Goal: Transaction & Acquisition: Book appointment/travel/reservation

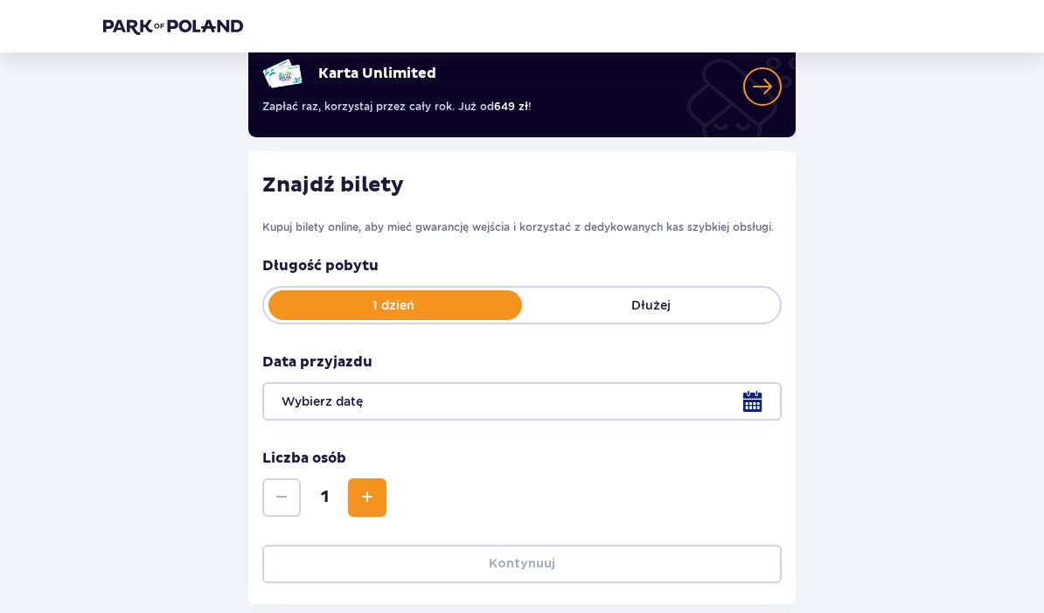
scroll to position [152, 0]
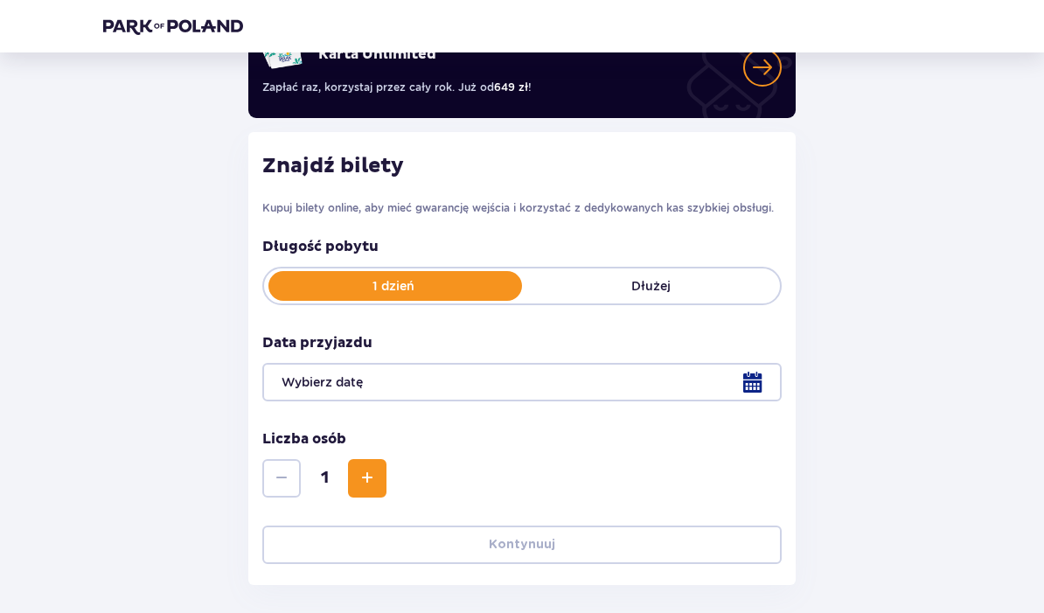
click at [753, 387] on div at bounding box center [522, 383] width 520 height 38
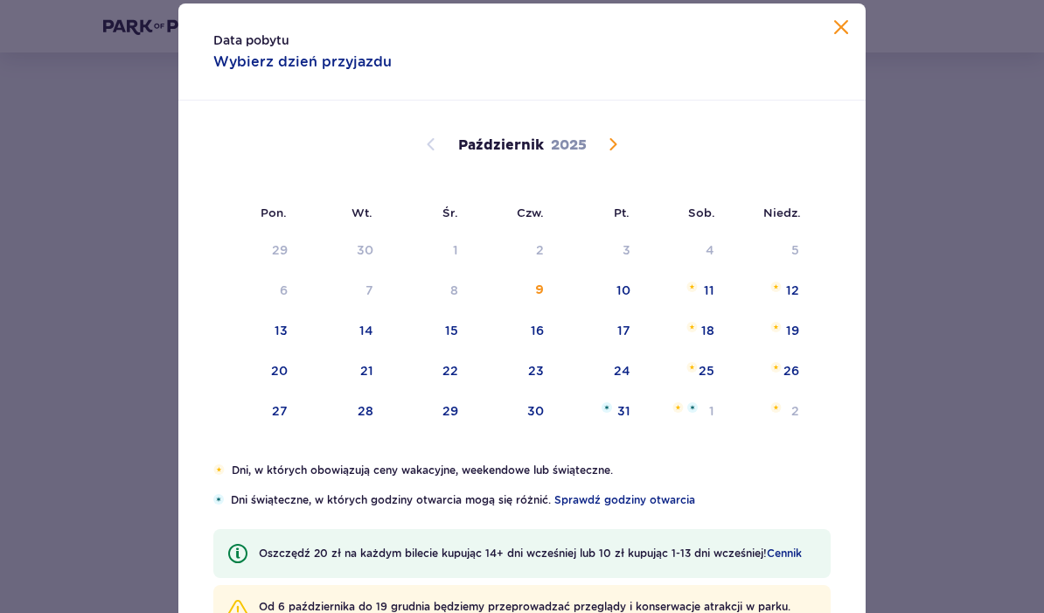
click at [794, 299] on div "12" at bounding box center [792, 290] width 13 height 17
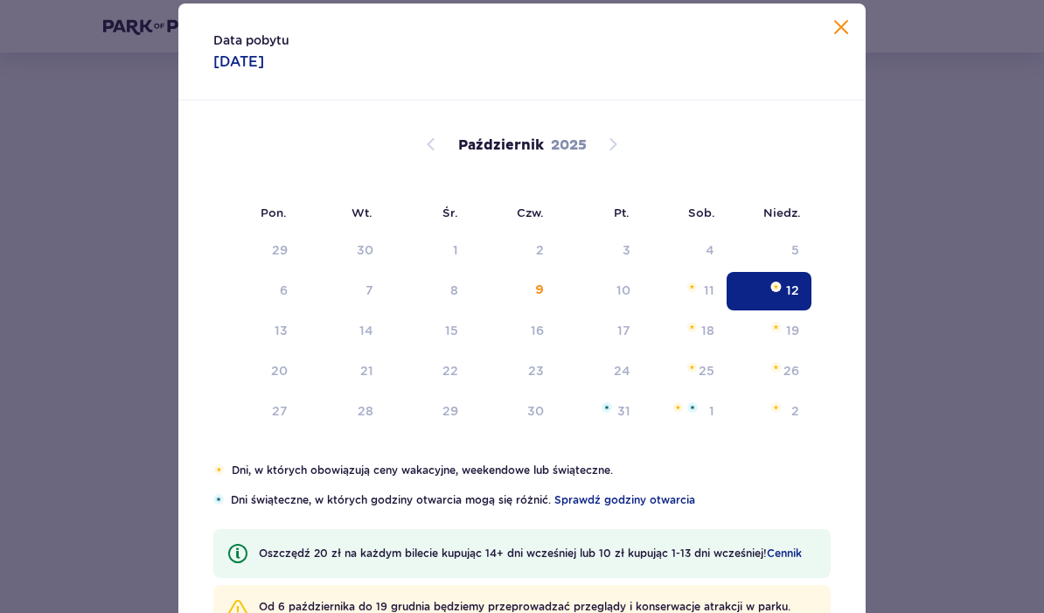
type input "12.10.25"
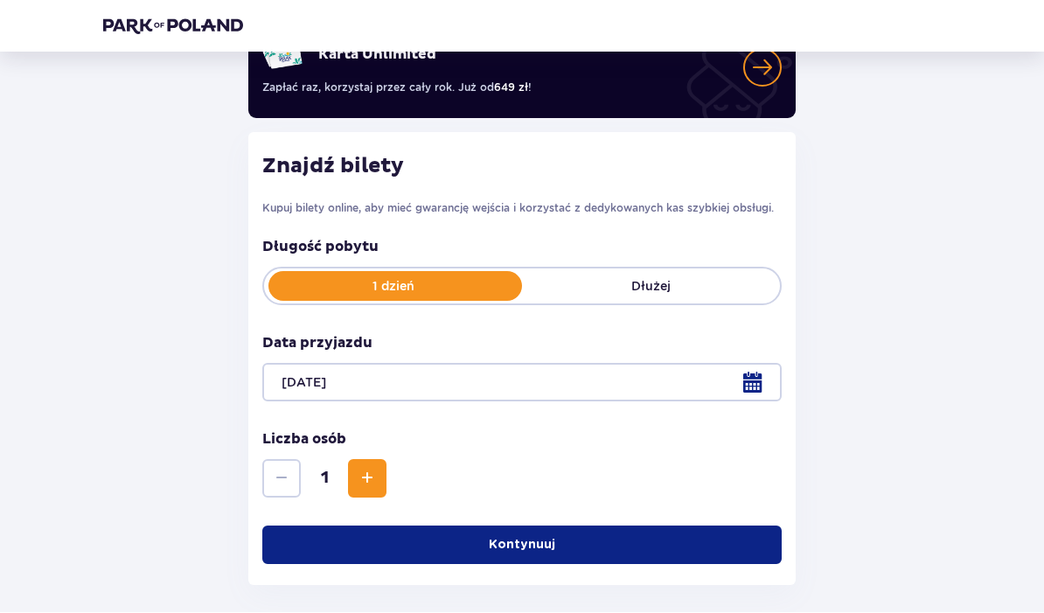
click at [761, 379] on div at bounding box center [522, 383] width 520 height 38
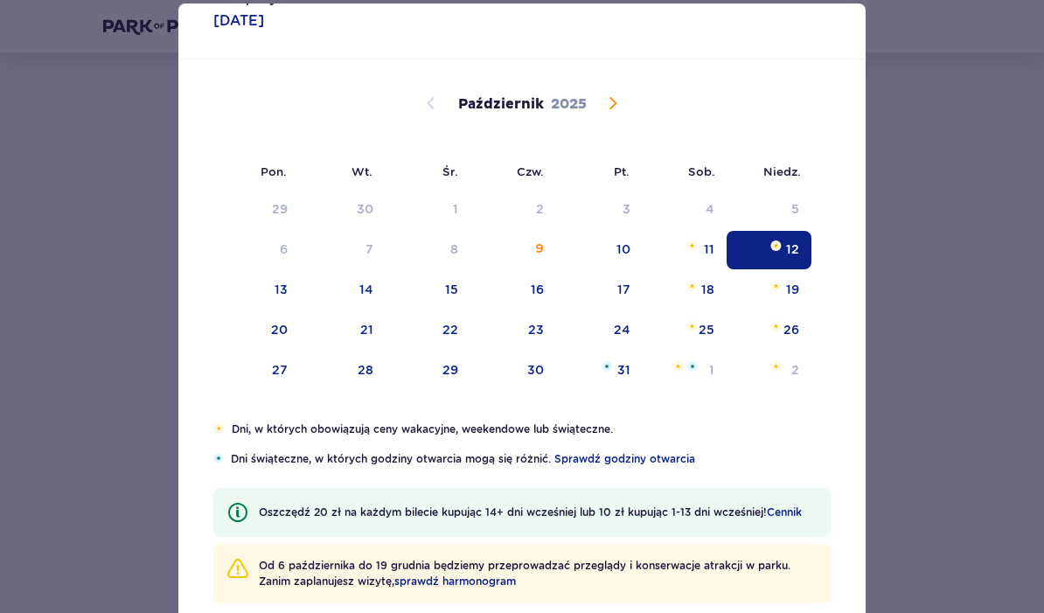
scroll to position [41, 0]
click at [479, 590] on span "sprawdź harmonogram" at bounding box center [455, 582] width 122 height 16
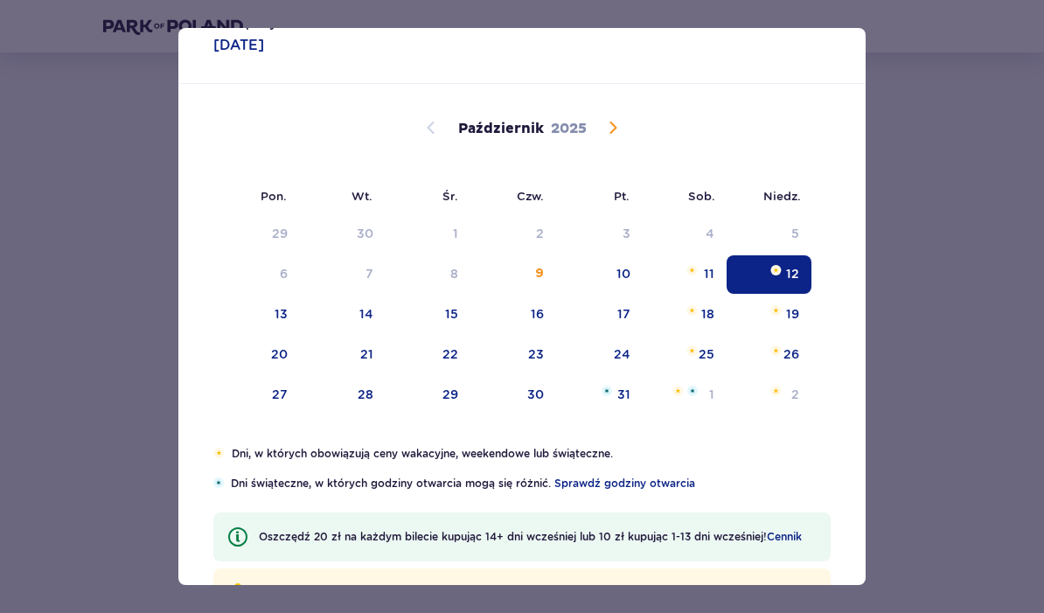
click at [792, 279] on div "12" at bounding box center [792, 273] width 13 height 17
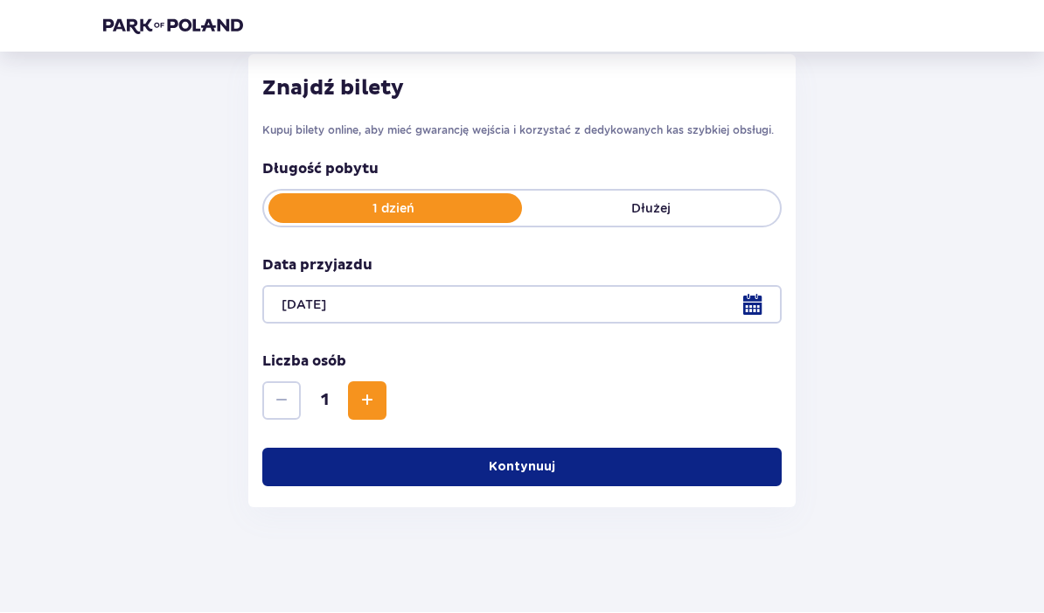
click at [362, 400] on span "Zwiększ" at bounding box center [367, 401] width 21 height 21
click at [371, 394] on span "Zwiększ" at bounding box center [367, 401] width 21 height 21
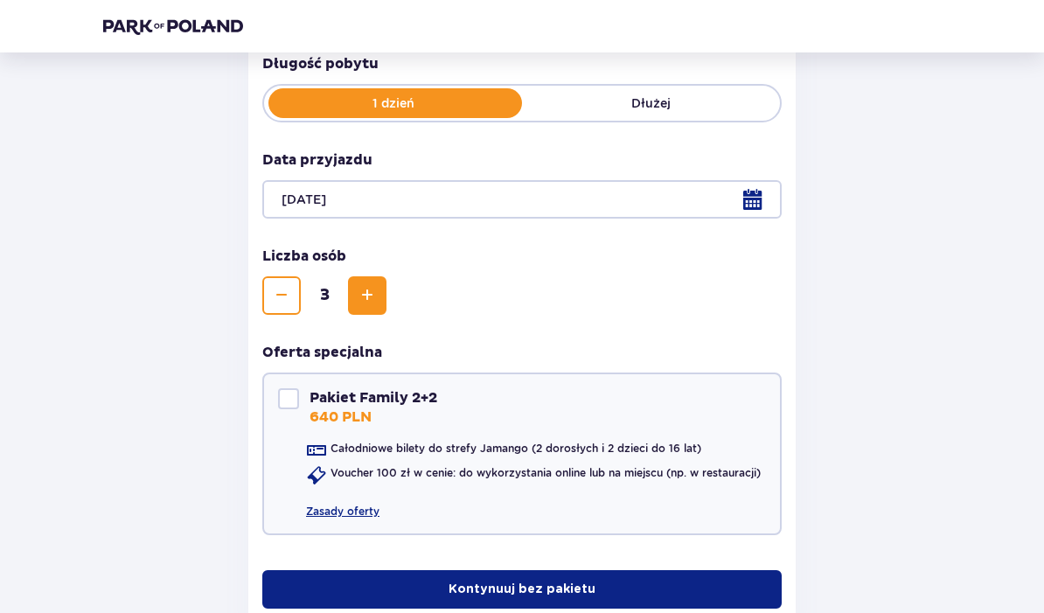
scroll to position [380, 0]
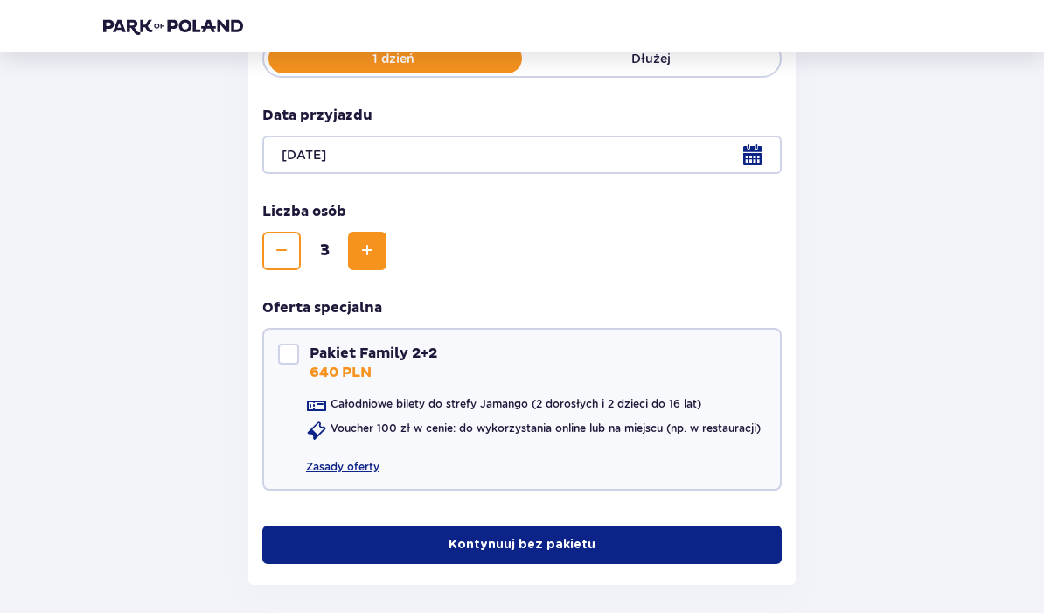
click at [703, 548] on button "Kontynuuj bez pakietu" at bounding box center [522, 546] width 520 height 38
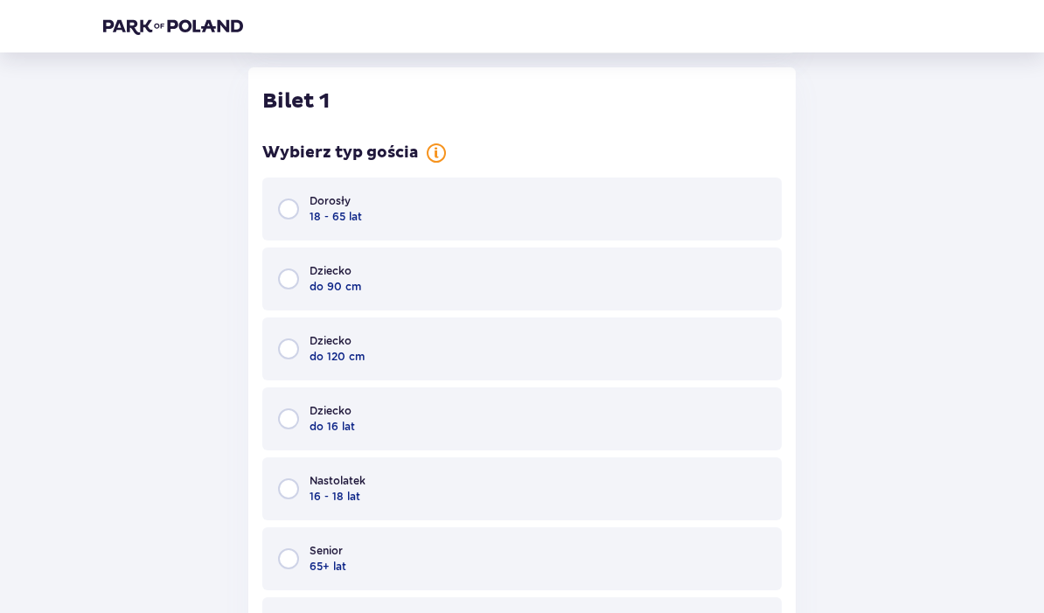
scroll to position [913, 0]
click at [297, 213] on input "radio" at bounding box center [288, 208] width 21 height 21
radio input "true"
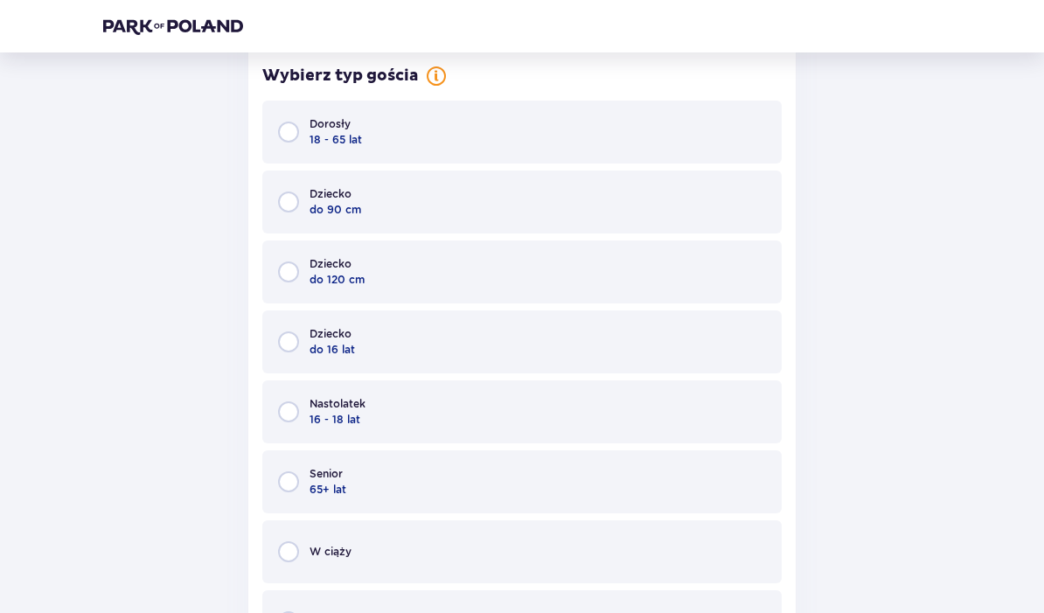
scroll to position [1972, 0]
click at [293, 269] on input "radio" at bounding box center [288, 271] width 21 height 21
radio input "true"
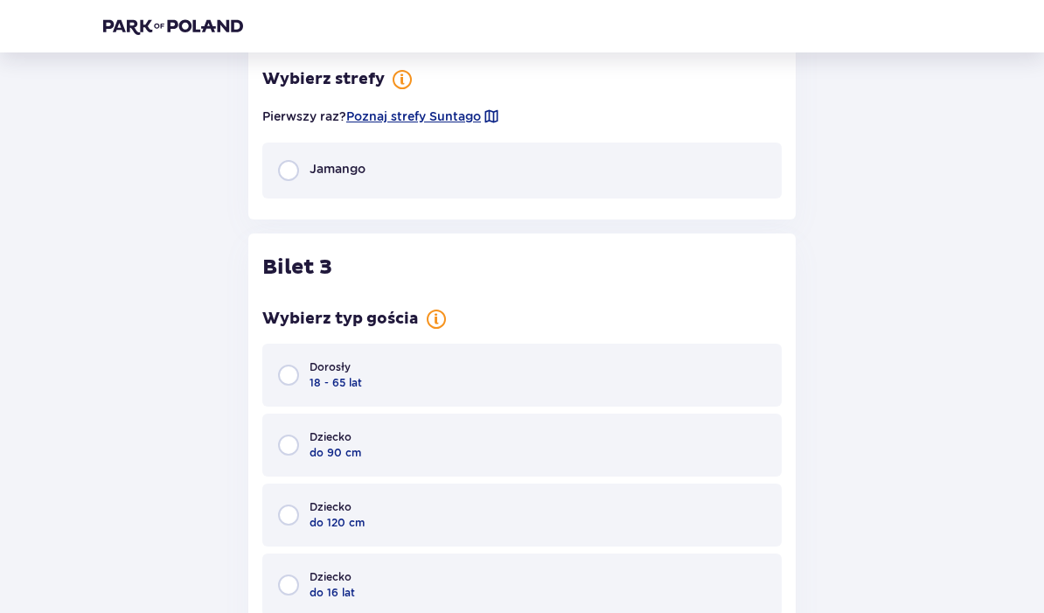
scroll to position [2586, 0]
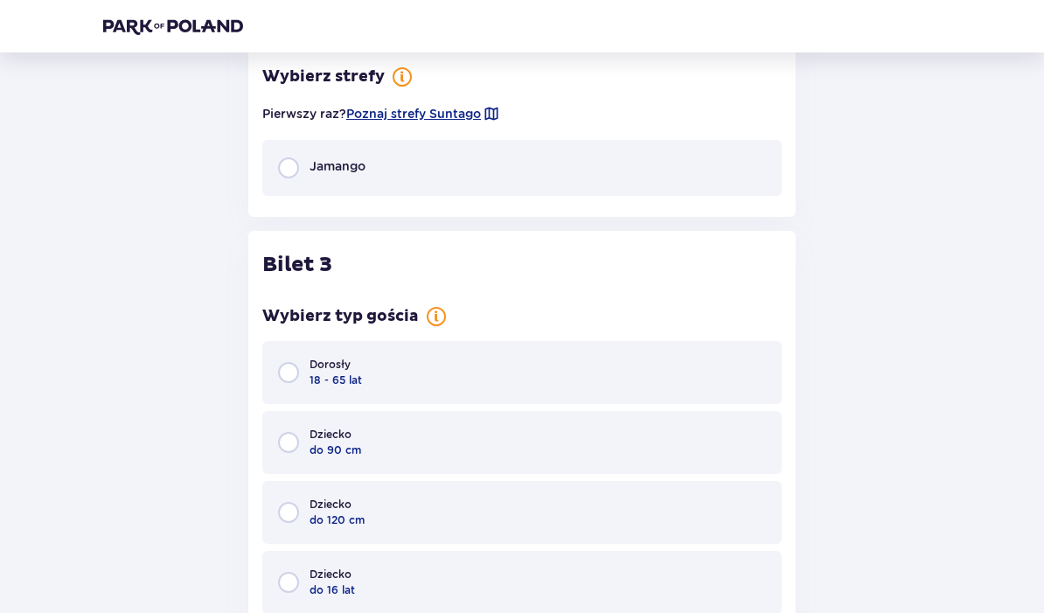
click at [290, 585] on input "radio" at bounding box center [288, 582] width 21 height 21
radio input "true"
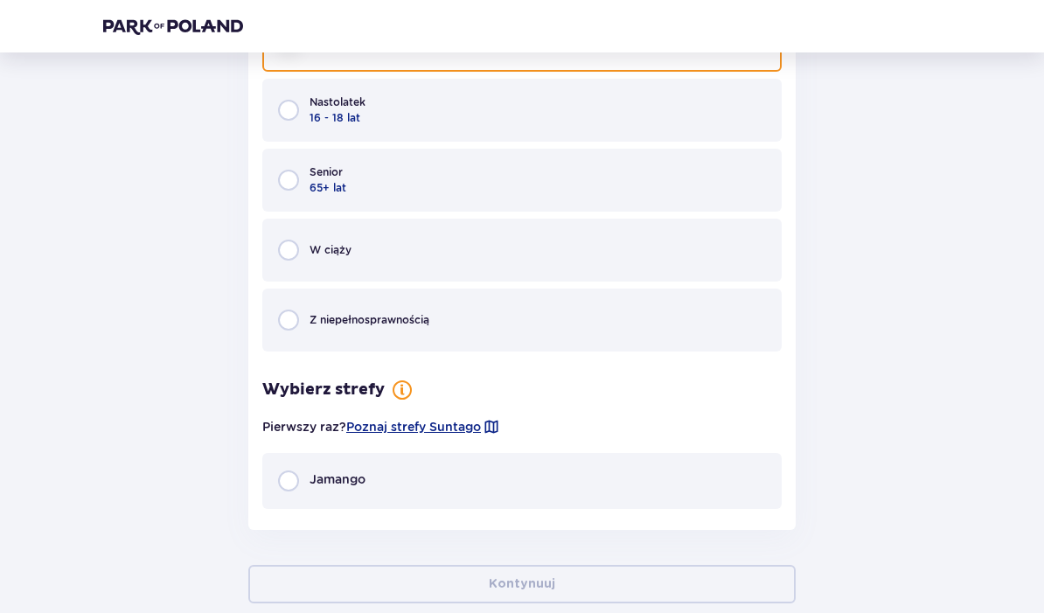
scroll to position [3145, 0]
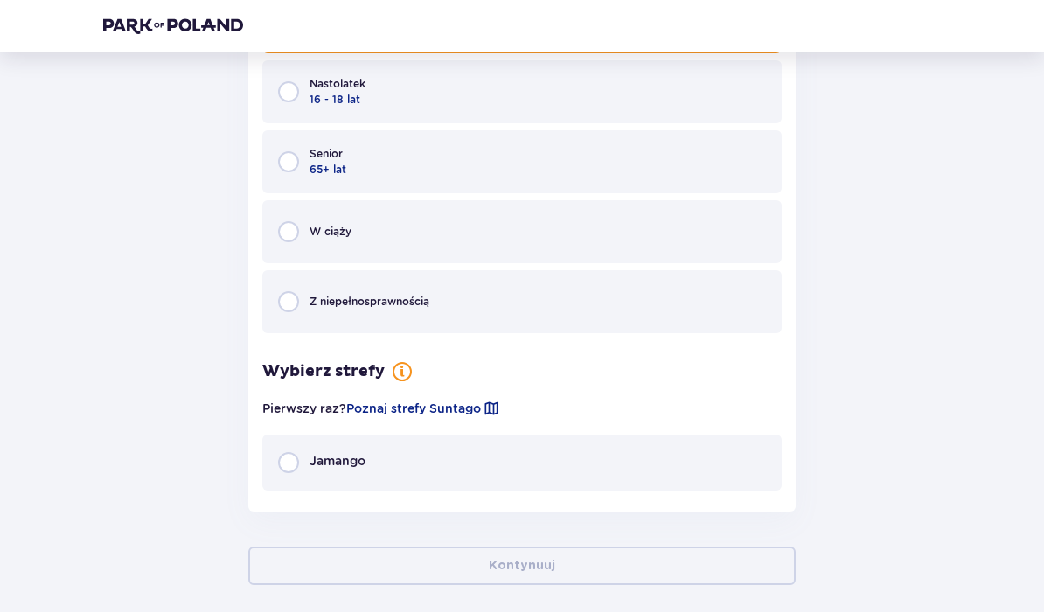
click at [295, 469] on input "radio" at bounding box center [288, 463] width 21 height 21
radio input "true"
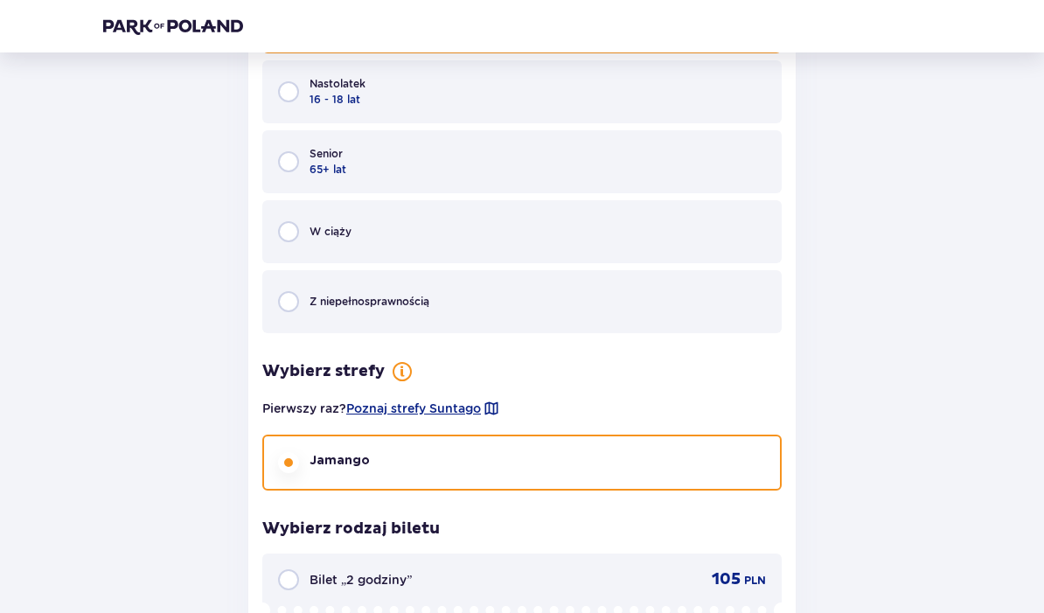
scroll to position [3484, 0]
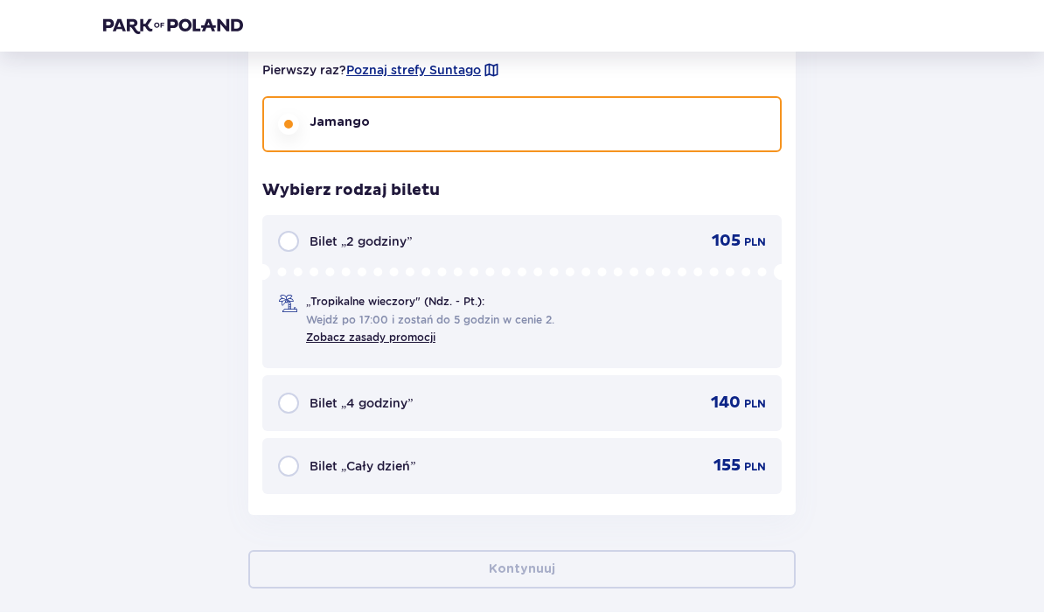
click at [688, 468] on div "155 PLN" at bounding box center [727, 467] width 79 height 21
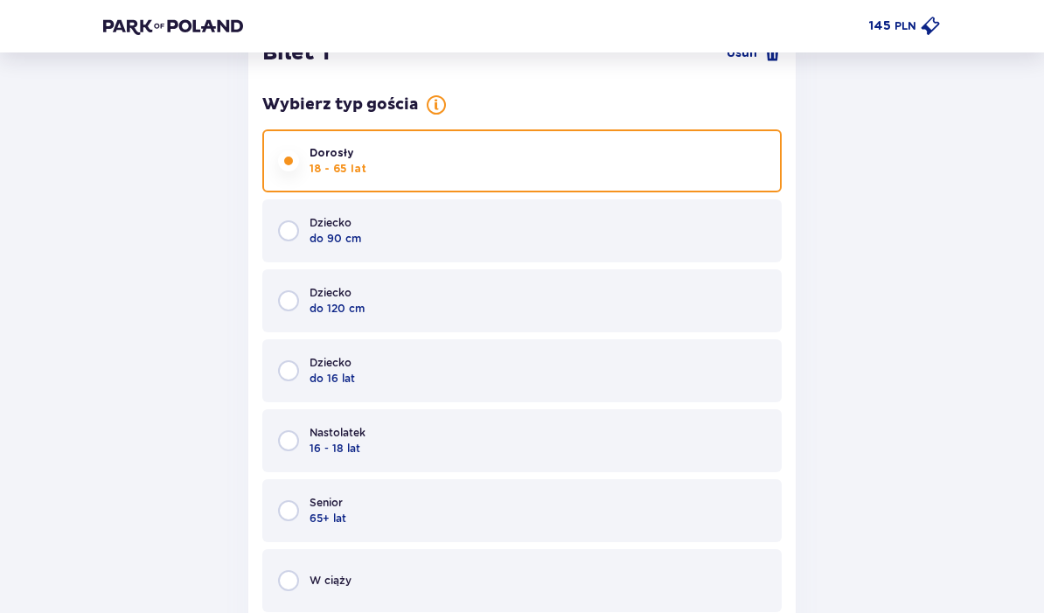
scroll to position [963, 0]
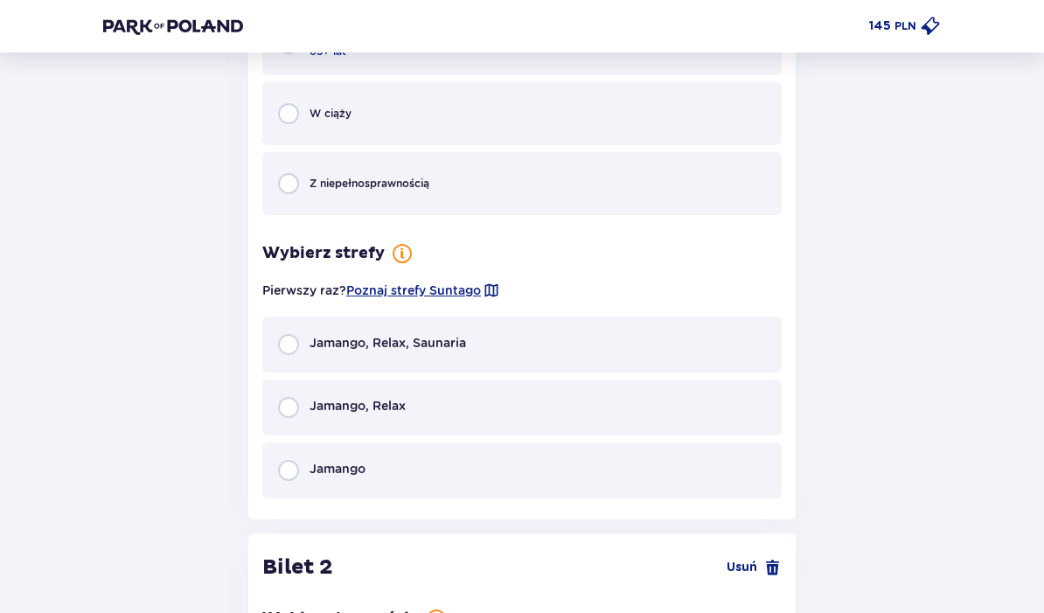
click at [297, 471] on input "radio" at bounding box center [288, 470] width 21 height 21
radio input "true"
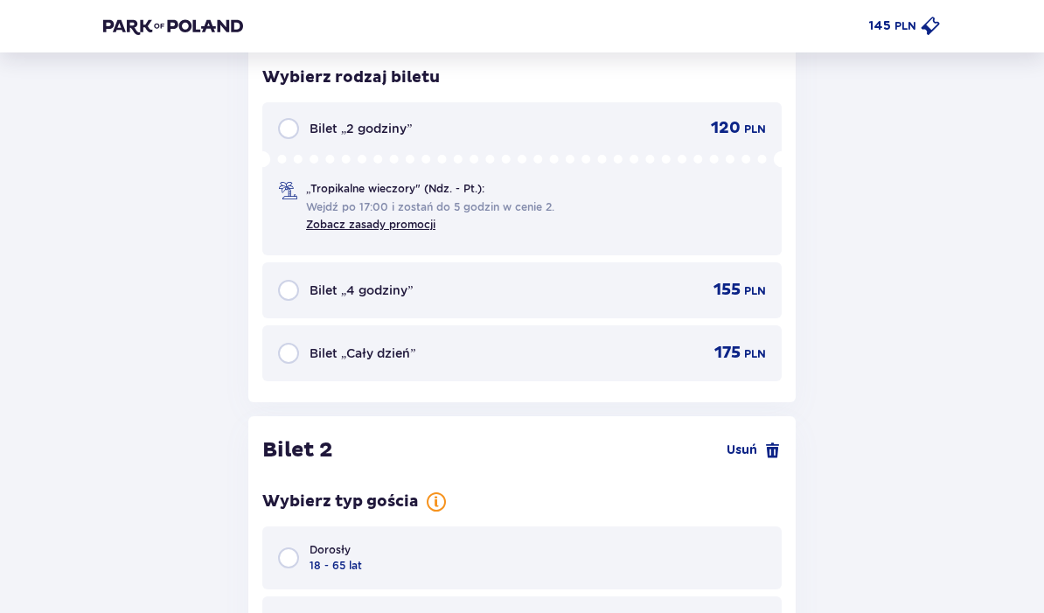
scroll to position [1888, 0]
click at [709, 353] on div "175 PLN" at bounding box center [727, 352] width 79 height 21
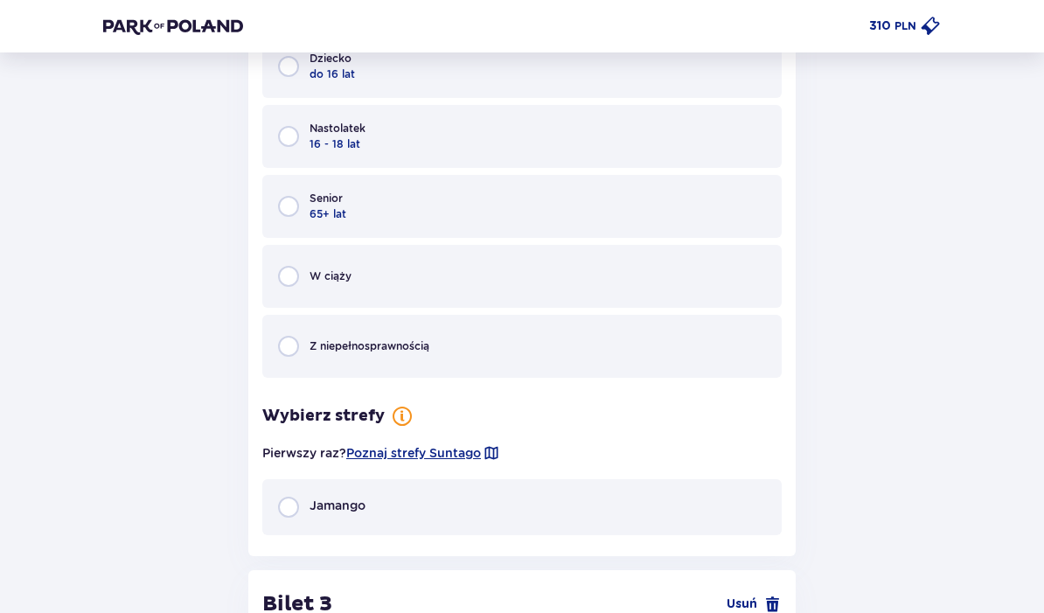
click at [310, 502] on span "Jamango" at bounding box center [338, 506] width 56 height 17
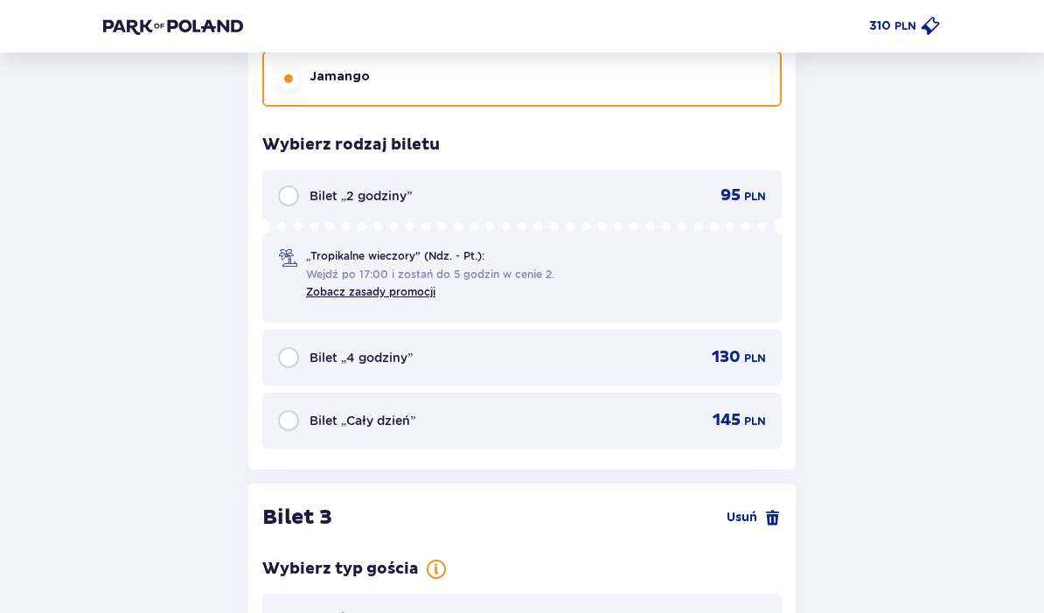
scroll to position [2912, 0]
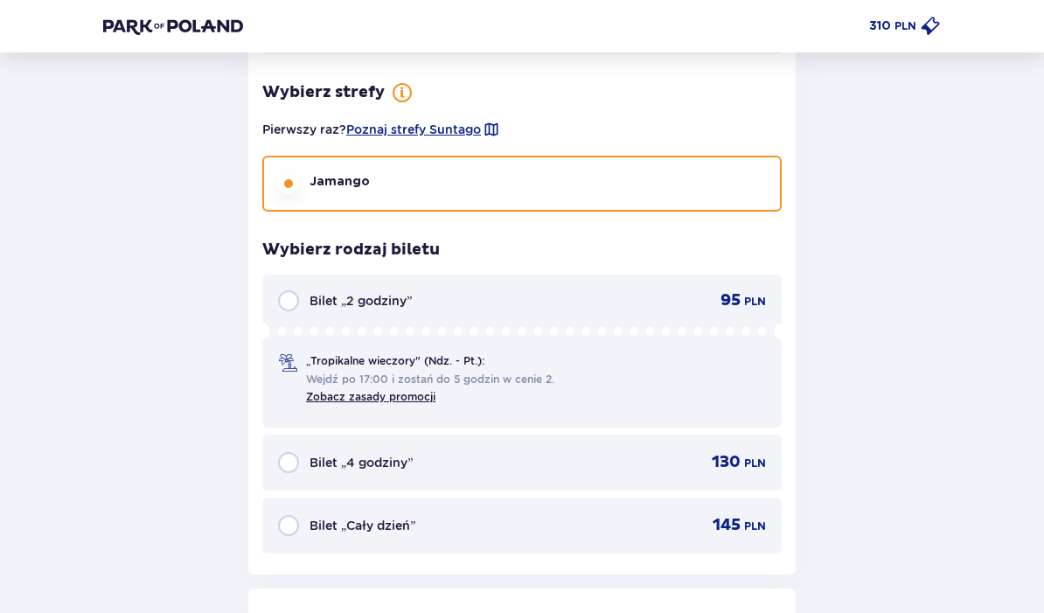
click at [720, 515] on span "145" at bounding box center [727, 525] width 28 height 21
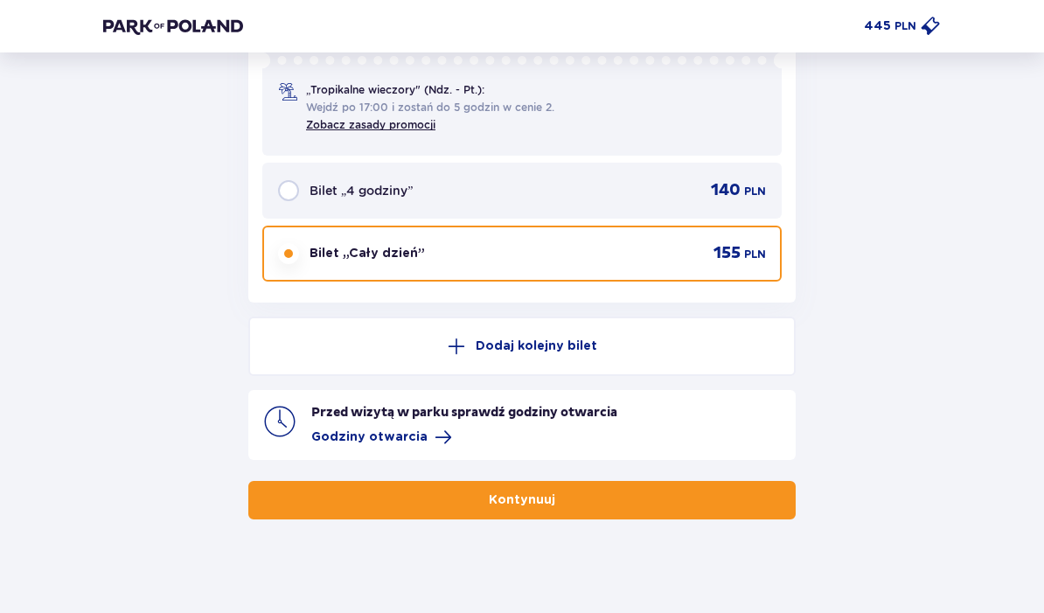
scroll to position [4381, 0]
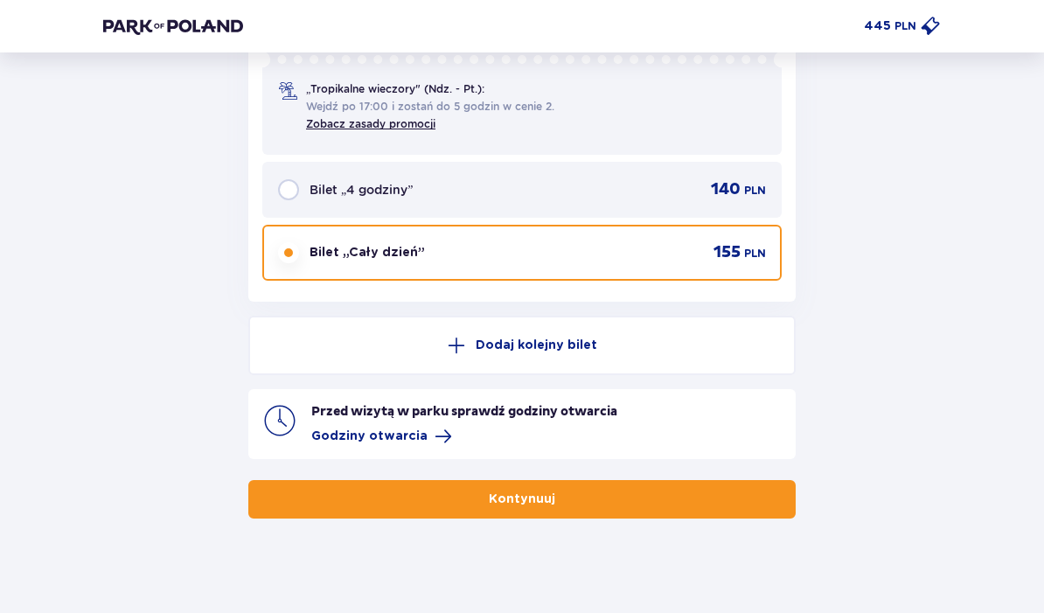
click at [713, 485] on button "Kontynuuj" at bounding box center [522, 499] width 548 height 38
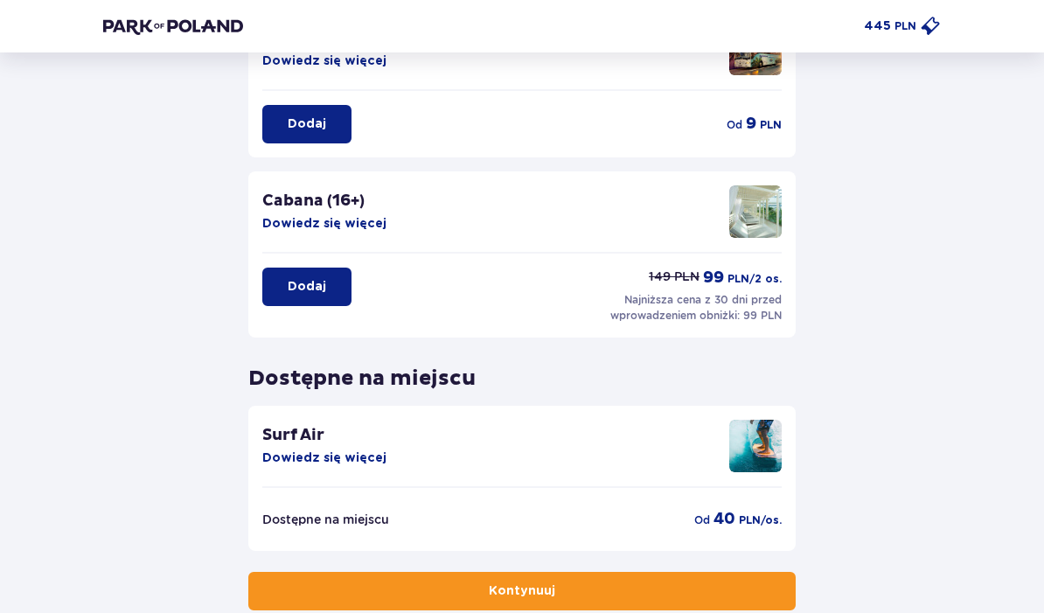
scroll to position [364, 0]
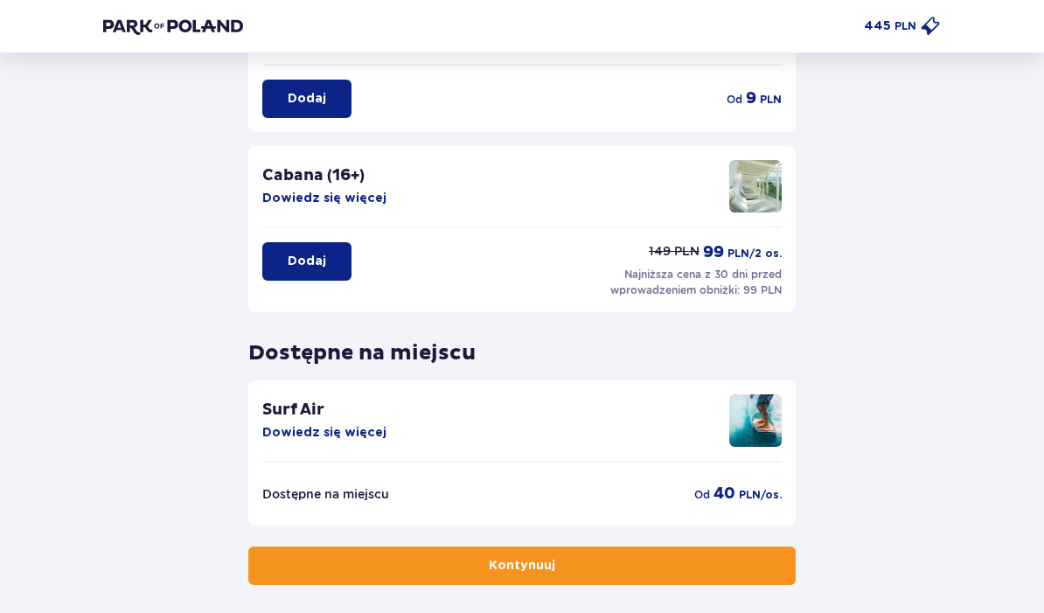
click at [742, 562] on button "Kontynuuj" at bounding box center [522, 567] width 548 height 38
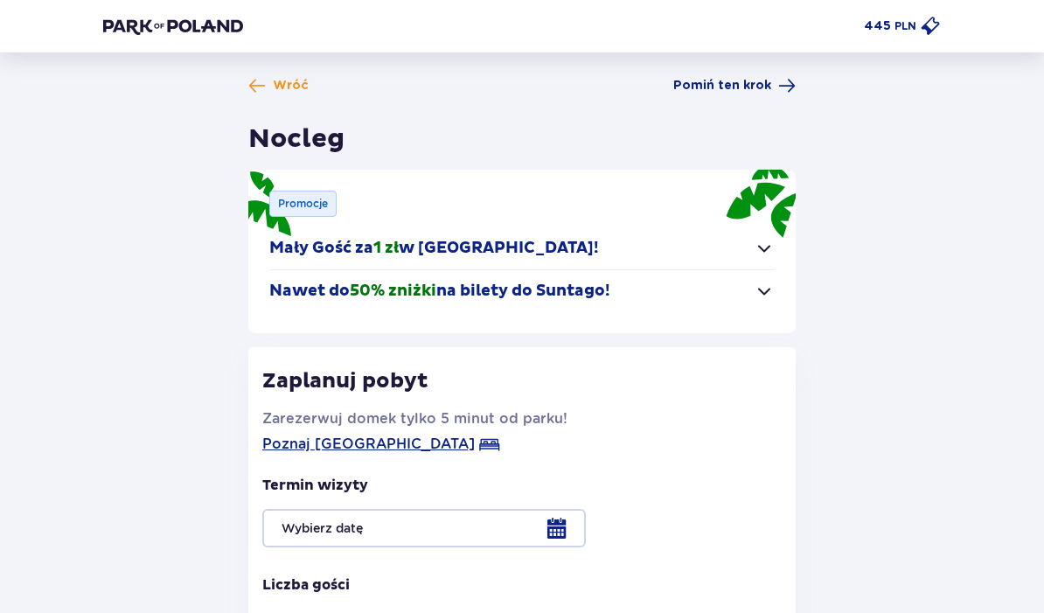
click at [771, 291] on span "button" at bounding box center [764, 291] width 21 height 21
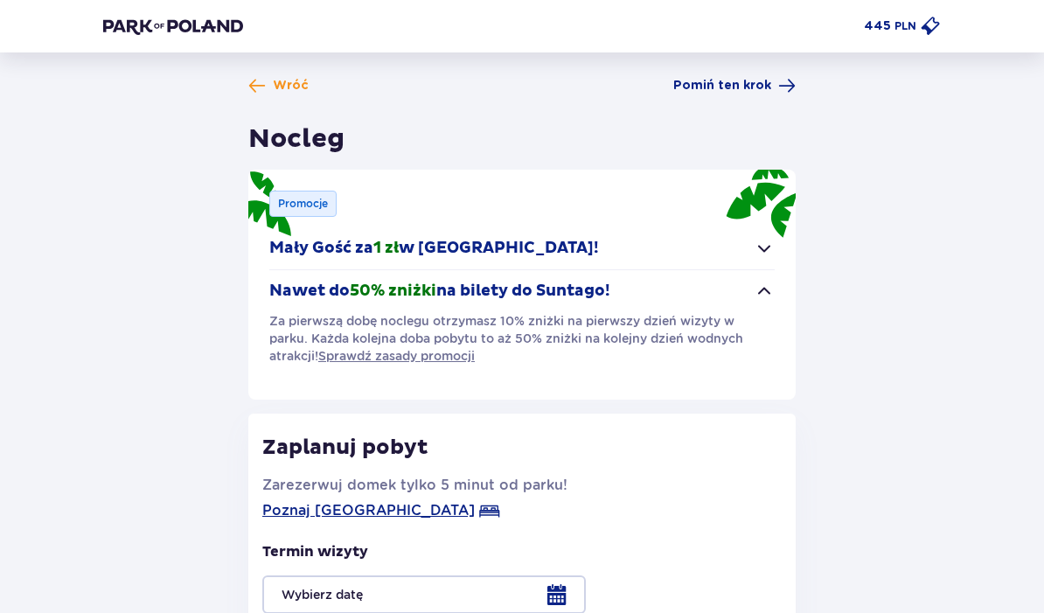
click at [773, 292] on span "button" at bounding box center [764, 291] width 21 height 21
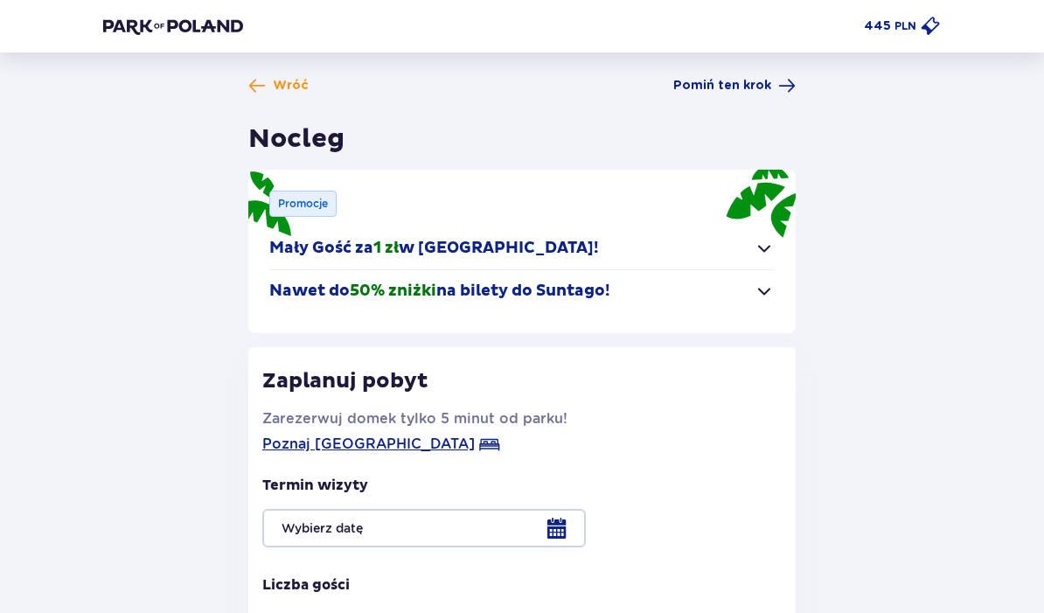
click at [766, 247] on span "button" at bounding box center [764, 248] width 21 height 21
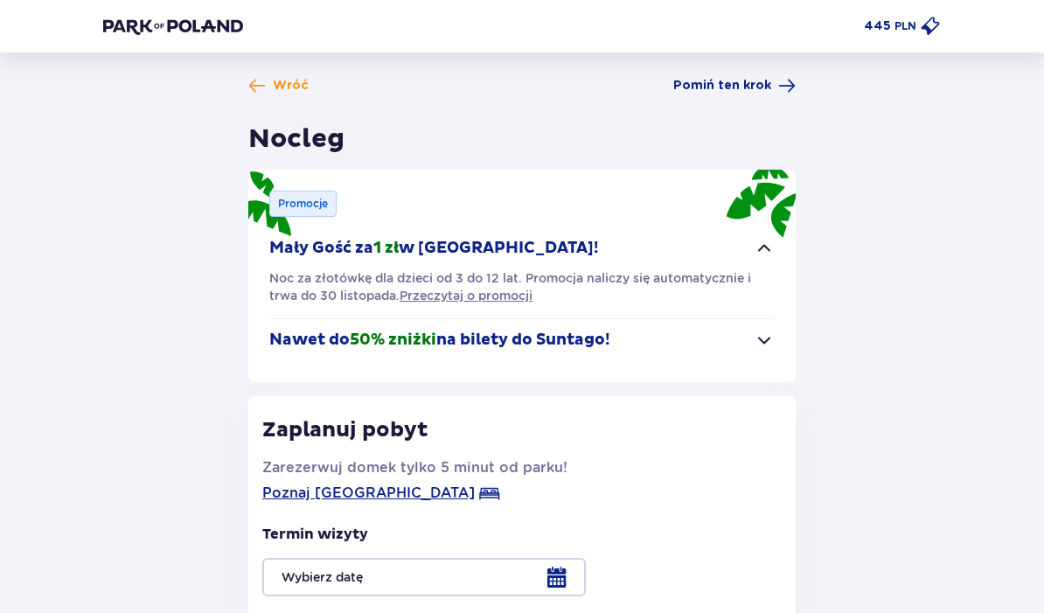
click at [768, 249] on span "button" at bounding box center [764, 248] width 21 height 21
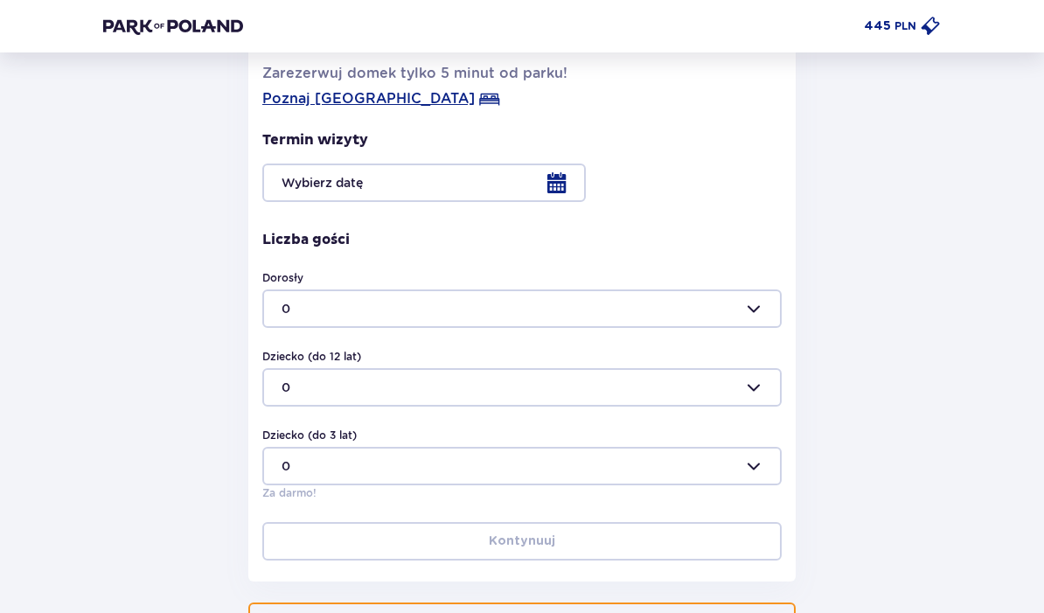
scroll to position [401, 0]
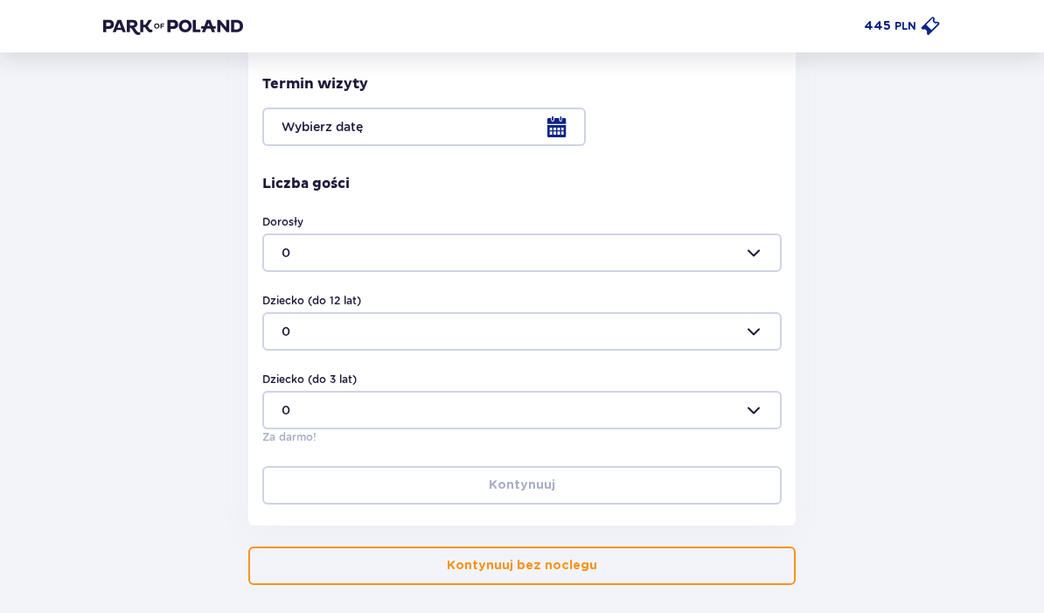
click at [708, 568] on button "Kontynuuj bez noclegu" at bounding box center [522, 567] width 548 height 38
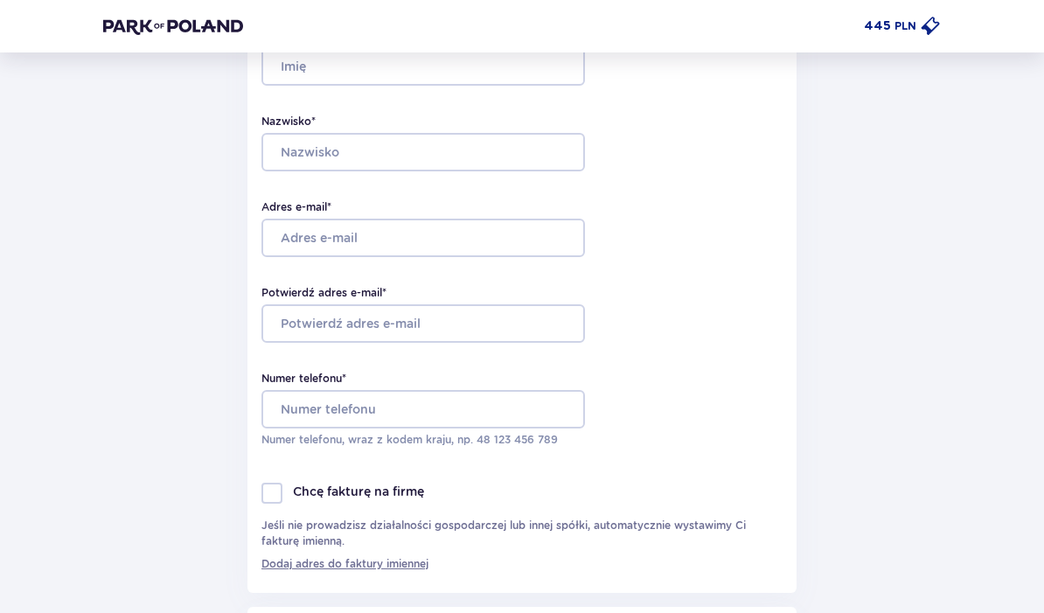
scroll to position [207, 0]
